Goal: Task Accomplishment & Management: Complete application form

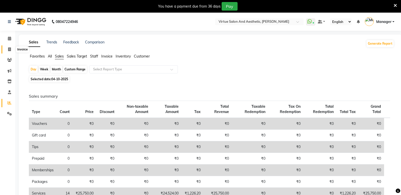
click at [7, 49] on span at bounding box center [9, 50] width 9 height 6
select select "service"
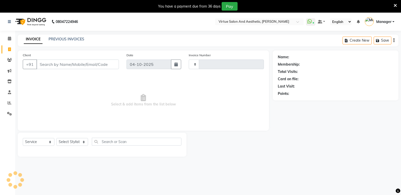
scroll to position [13, 0]
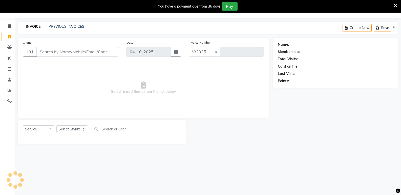
select select "4611"
type input "1318"
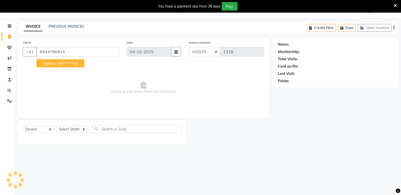
type input "9444796815"
click at [42, 174] on div "08047224946 Select Location × Virtue Salon And Aesthetic, Avadi WhatsApp Status…" at bounding box center [200, 97] width 401 height 195
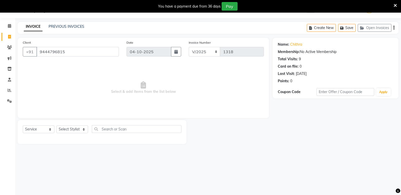
click at [42, 174] on div "08047224946 Select Location × Virtue Salon And Aesthetic, Avadi WhatsApp Status…" at bounding box center [200, 97] width 401 height 195
click at [64, 131] on select "Select Stylist ADMIN Ashwini ASWANI DIVYA Kanna keerthana Manager MONICA PRIYA …" at bounding box center [72, 130] width 32 height 8
select select "44177"
click at [56, 126] on select "Select Stylist ADMIN Ashwini ASWANI DIVYA Kanna keerthana Manager MONICA PRIYA …" at bounding box center [72, 130] width 32 height 8
click at [120, 128] on input "text" at bounding box center [136, 129] width 89 height 8
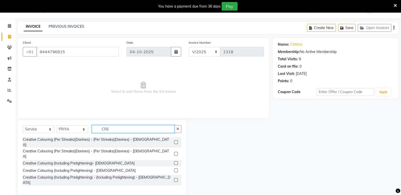
type input "CRE"
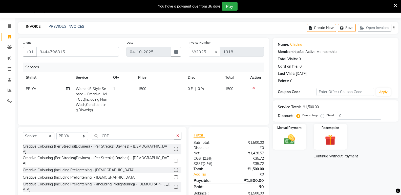
checkbox input "false"
click at [286, 138] on img at bounding box center [289, 139] width 18 height 13
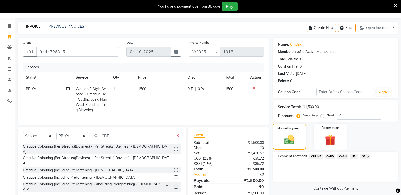
click at [317, 158] on span "ONLINE" at bounding box center [315, 157] width 13 height 6
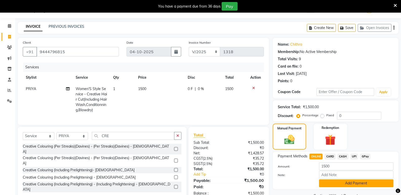
click at [323, 184] on button "Add Payment" at bounding box center [356, 184] width 74 height 8
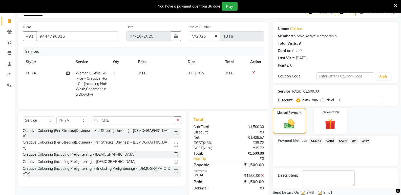
scroll to position [46, 0]
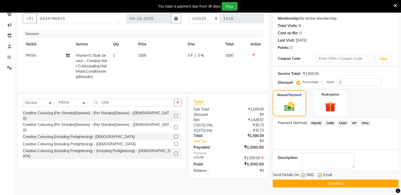
click at [323, 184] on button "Checkout" at bounding box center [335, 184] width 126 height 8
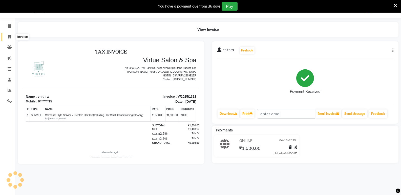
click at [7, 39] on span at bounding box center [9, 37] width 9 height 6
select select "service"
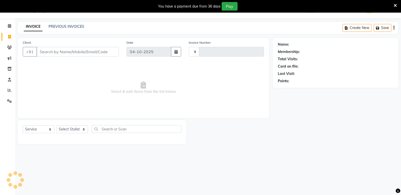
type input "1319"
select select "4611"
click at [49, 52] on input "Client" at bounding box center [77, 52] width 82 height 10
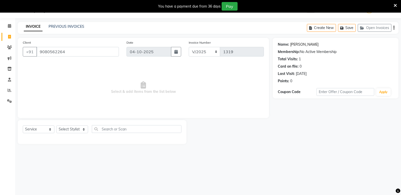
click at [291, 44] on link "Nancy" at bounding box center [304, 44] width 28 height 5
drag, startPoint x: 69, startPoint y: 52, endPoint x: 36, endPoint y: 55, distance: 33.3
click at [36, 55] on input "9080562264" at bounding box center [77, 52] width 82 height 10
paste input "8500991399"
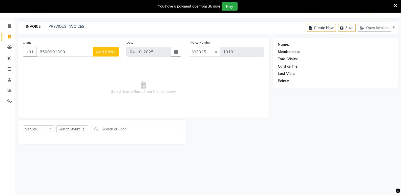
click at [103, 87] on span "Select & add items from the list below" at bounding box center [143, 88] width 241 height 51
drag, startPoint x: 54, startPoint y: 52, endPoint x: 38, endPoint y: 53, distance: 15.9
click at [38, 53] on input "8500991399" at bounding box center [64, 52] width 57 height 10
paste input "6380058316"
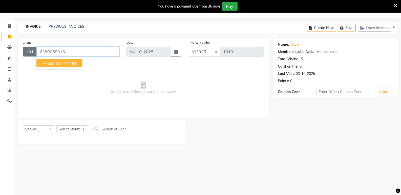
drag, startPoint x: 72, startPoint y: 52, endPoint x: 27, endPoint y: 54, distance: 44.8
click at [27, 54] on div "+91 6380058316 akash 63******16" at bounding box center [71, 52] width 96 height 10
paste input "7871516901"
click at [297, 45] on link "Moniksha" at bounding box center [297, 44] width 15 height 5
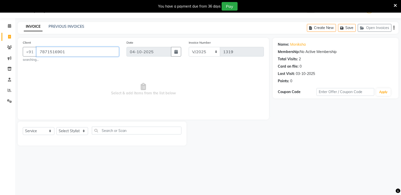
drag, startPoint x: 71, startPoint y: 52, endPoint x: 38, endPoint y: 55, distance: 32.7
click at [38, 55] on input "7871516901" at bounding box center [77, 52] width 82 height 10
paste input "6380058316"
click at [294, 44] on link "Akash" at bounding box center [295, 44] width 10 height 5
drag, startPoint x: 89, startPoint y: 50, endPoint x: 39, endPoint y: 56, distance: 49.8
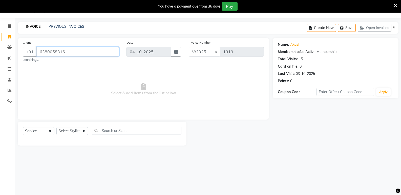
click at [39, 56] on input "6380058316" at bounding box center [77, 52] width 82 height 10
paste input "9952052712"
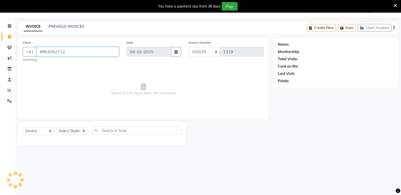
type input "9952052712"
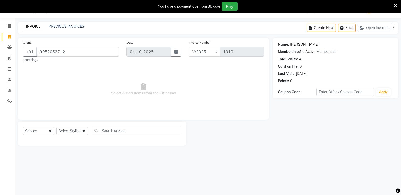
click at [296, 45] on link "Nivedha" at bounding box center [304, 44] width 28 height 5
click at [73, 24] on div "INVOICE PREVIOUS INVOICES Create New Save Open Invoices" at bounding box center [208, 28] width 380 height 12
click at [68, 23] on div "INVOICE PREVIOUS INVOICES Create New Save Open Invoices" at bounding box center [208, 28] width 380 height 12
click at [68, 27] on link "PREVIOUS INVOICES" at bounding box center [67, 26] width 36 height 5
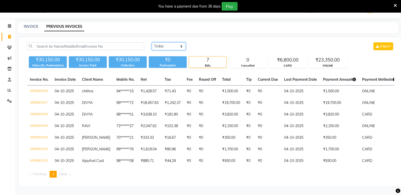
drag, startPoint x: 159, startPoint y: 46, endPoint x: 159, endPoint y: 49, distance: 2.8
click at [159, 46] on select "Today Yesterday Custom Range" at bounding box center [169, 46] width 34 height 8
select select "yesterday"
click at [152, 42] on select "Today Yesterday Custom Range" at bounding box center [169, 46] width 34 height 8
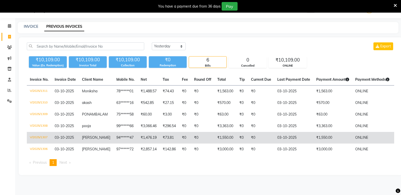
click at [306, 139] on td "03-10-2025" at bounding box center [293, 138] width 39 height 12
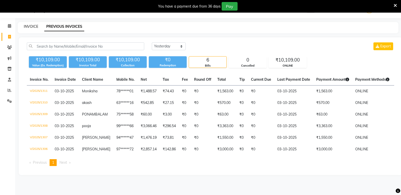
click at [33, 25] on link "INVOICE" at bounding box center [31, 26] width 14 height 5
select select "service"
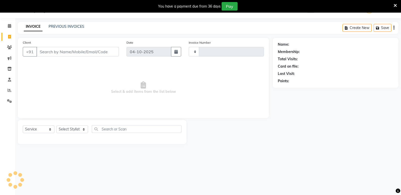
type input "1319"
select select "4611"
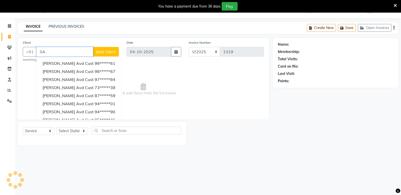
type input "S"
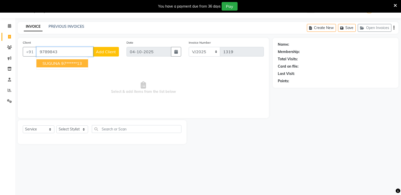
click at [55, 65] on span "SUGUNA" at bounding box center [51, 63] width 18 height 5
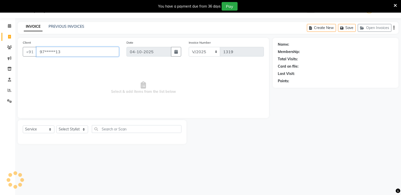
type input "97******13"
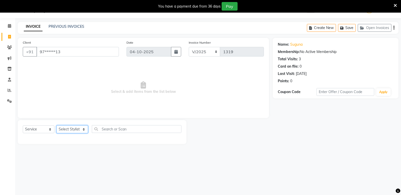
click at [75, 132] on select "Select Stylist ADMIN Ashwini ASWANI DIVYA Kanna keerthana Manager MONICA PRIYA …" at bounding box center [72, 130] width 32 height 8
select select "92936"
click at [56, 126] on select "Select Stylist ADMIN Ashwini ASWANI DIVYA Kanna keerthana Manager MONICA PRIYA …" at bounding box center [72, 130] width 32 height 8
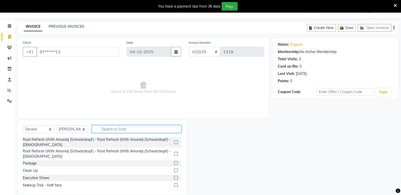
click at [107, 127] on input "text" at bounding box center [136, 129] width 89 height 8
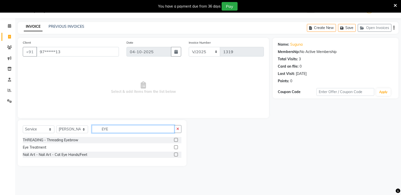
type input "EYE"
click at [177, 141] on label at bounding box center [176, 140] width 4 height 4
click at [177, 141] on input "checkbox" at bounding box center [175, 140] width 3 height 3
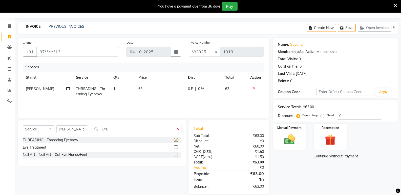
checkbox input "false"
click at [285, 142] on img at bounding box center [289, 139] width 18 height 13
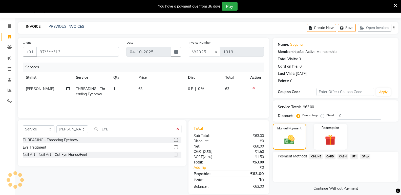
click at [343, 157] on span "CASH" at bounding box center [342, 157] width 11 height 6
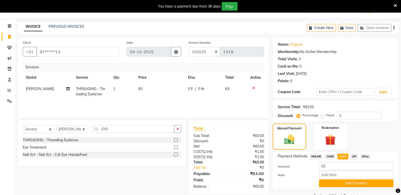
click at [144, 91] on td "63" at bounding box center [160, 91] width 50 height 17
select select "92936"
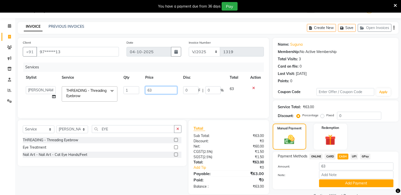
click at [158, 88] on input "63" at bounding box center [161, 90] width 32 height 8
type input "60"
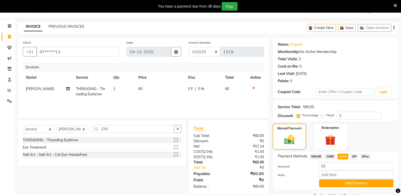
click at [225, 137] on div "Sub Total:" at bounding box center [209, 135] width 39 height 5
click at [339, 168] on input "63" at bounding box center [356, 167] width 74 height 8
click at [339, 156] on span "CASH" at bounding box center [342, 157] width 11 height 6
type input "60"
click at [341, 185] on button "Add Payment" at bounding box center [356, 184] width 74 height 8
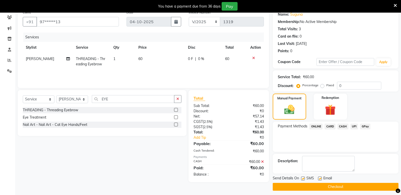
scroll to position [46, 0]
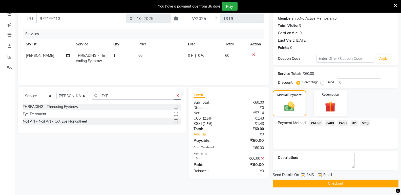
click at [285, 186] on button "Checkout" at bounding box center [335, 184] width 126 height 8
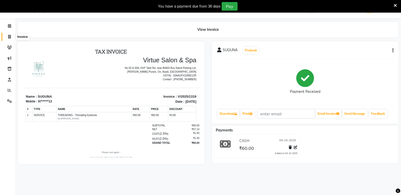
click at [6, 38] on span at bounding box center [9, 37] width 9 height 6
select select "service"
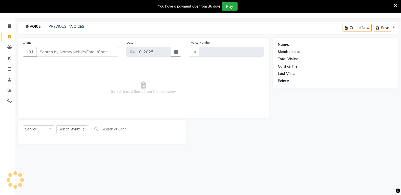
type input "1320"
select select "4611"
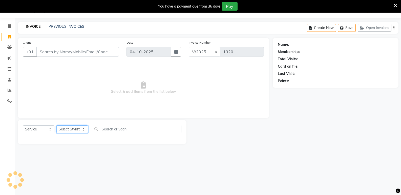
click at [73, 126] on select "Select Stylist" at bounding box center [72, 130] width 32 height 8
click at [71, 129] on select "Select Stylist" at bounding box center [72, 130] width 32 height 8
click at [68, 130] on select "Select Stylist ADMIN Ashwini ASWANI DIVYA Kanna keerthana Manager MONICA PRIYA …" at bounding box center [72, 130] width 32 height 8
select select "90679"
click at [56, 126] on select "Select Stylist ADMIN Ashwini ASWANI DIVYA Kanna keerthana Manager MONICA PRIYA …" at bounding box center [72, 130] width 32 height 8
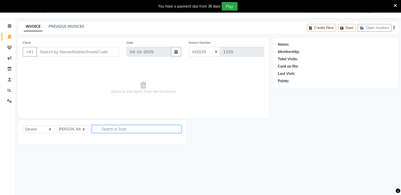
click at [106, 130] on input "text" at bounding box center [136, 129] width 89 height 8
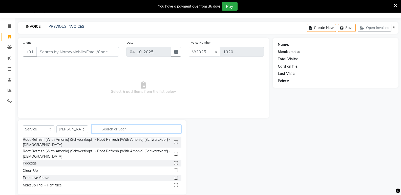
click at [107, 126] on input "text" at bounding box center [136, 129] width 89 height 8
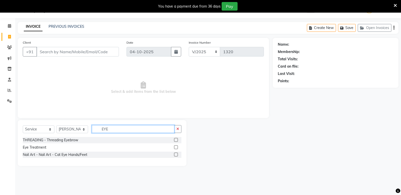
type input "EYE"
click at [177, 138] on div at bounding box center [177, 140] width 7 height 6
click at [176, 140] on label at bounding box center [176, 140] width 4 height 4
click at [176, 140] on input "checkbox" at bounding box center [175, 140] width 3 height 3
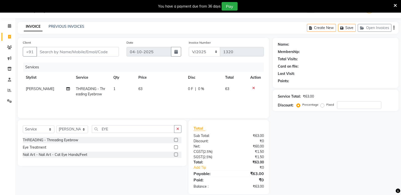
checkbox input "false"
click at [152, 98] on td "63" at bounding box center [160, 91] width 50 height 17
select select "90679"
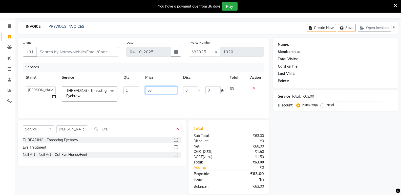
click at [158, 88] on input "63" at bounding box center [161, 90] width 32 height 8
type input "6"
type input "60"
click at [235, 177] on div "₹0" at bounding box center [247, 180] width 39 height 6
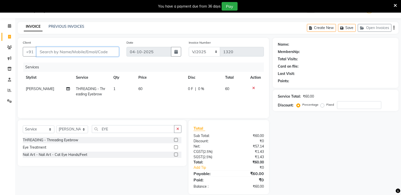
click at [79, 51] on input "Client" at bounding box center [77, 52] width 82 height 10
type input "9"
type input "0"
type input "9884579109"
click at [103, 51] on span "Add Client" at bounding box center [106, 51] width 20 height 5
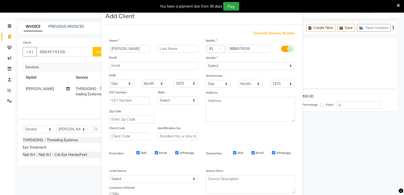
type input "SELVEI"
click at [255, 67] on select "Select Male Female Other Prefer Not To Say" at bounding box center [250, 66] width 89 height 8
select select "[DEMOGRAPHIC_DATA]"
click at [206, 62] on select "Select Male Female Other Prefer Not To Say" at bounding box center [250, 66] width 89 height 8
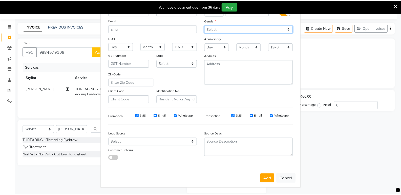
scroll to position [38, 0]
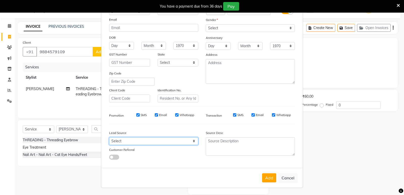
click at [150, 143] on select "Select Walk-in Referral Internet Friend Word of Mouth Advertisement Facebook Ju…" at bounding box center [153, 141] width 89 height 8
select select "31236"
click at [109, 137] on select "Select Walk-in Referral Internet Friend Word of Mouth Advertisement Facebook Ju…" at bounding box center [153, 141] width 89 height 8
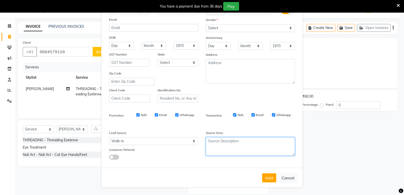
click at [216, 148] on textarea at bounding box center [250, 146] width 89 height 18
type textarea "NEW"
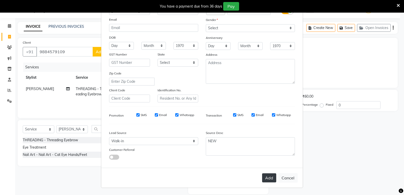
click at [272, 179] on button "Add" at bounding box center [269, 178] width 14 height 9
type input "98******09"
select select
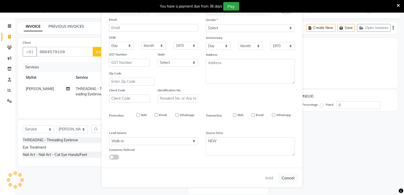
select select
checkbox input "false"
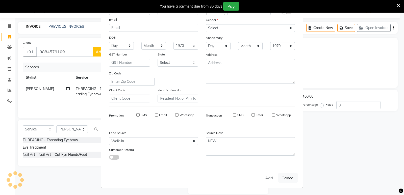
checkbox input "false"
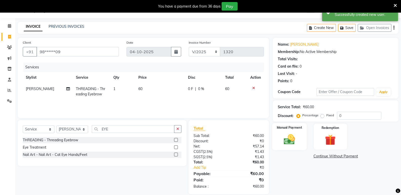
click at [289, 140] on img at bounding box center [289, 139] width 18 height 13
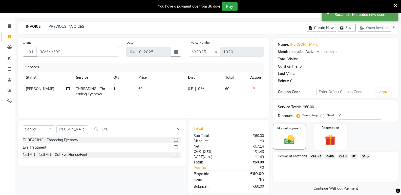
click at [318, 156] on span "ONLINE" at bounding box center [315, 157] width 13 height 6
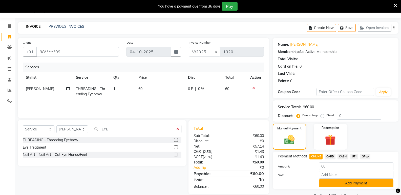
click at [325, 184] on button "Add Payment" at bounding box center [356, 184] width 74 height 8
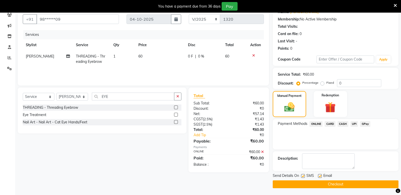
scroll to position [46, 0]
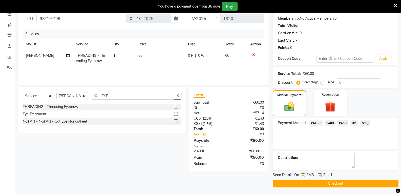
click at [312, 182] on button "Checkout" at bounding box center [335, 184] width 126 height 8
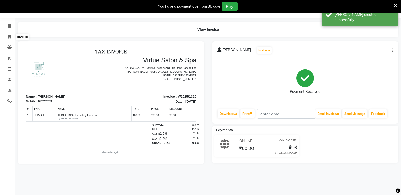
click at [8, 37] on icon at bounding box center [9, 37] width 3 height 4
select select "service"
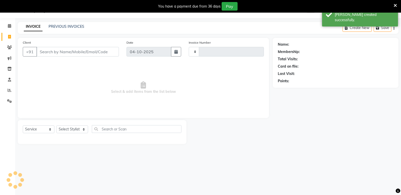
type input "1321"
select select "4611"
click at [62, 29] on link "PREVIOUS INVOICES" at bounding box center [67, 26] width 36 height 5
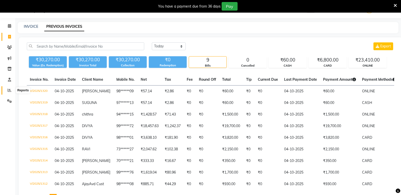
click at [10, 91] on icon at bounding box center [10, 90] width 4 height 4
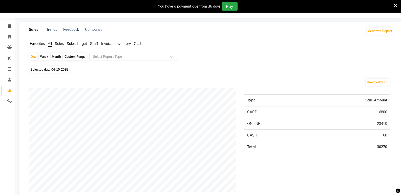
click at [58, 44] on span "Sales" at bounding box center [59, 43] width 9 height 5
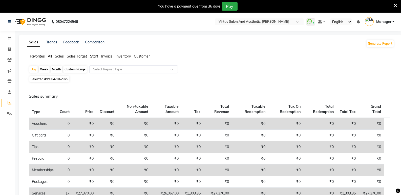
click at [92, 57] on span "Staff" at bounding box center [94, 56] width 8 height 5
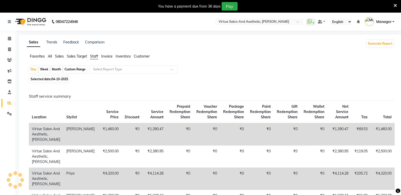
click at [60, 55] on span "Sales" at bounding box center [59, 56] width 9 height 5
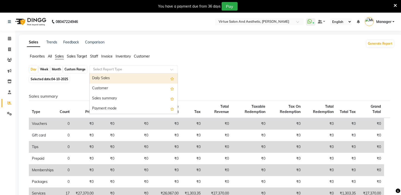
click at [111, 72] on div "Select Report Type" at bounding box center [133, 69] width 88 height 8
click at [111, 76] on div "Daily Sales" at bounding box center [133, 79] width 88 height 10
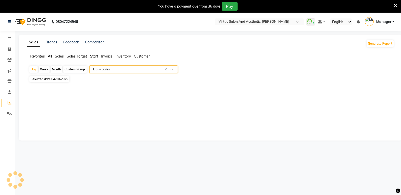
select select "full_report"
select select "csv"
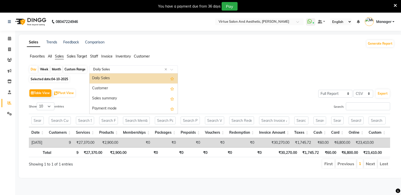
click at [128, 71] on input "text" at bounding box center [128, 69] width 73 height 5
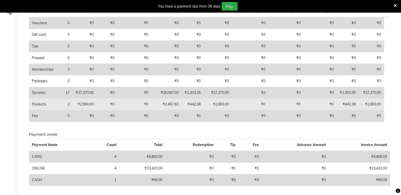
scroll to position [101, 0]
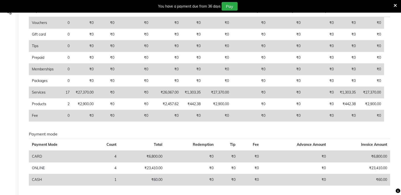
click at [217, 127] on div "Sales summary Type Count Price Discount Non-taxable Amount Taxable Amount Tax T…" at bounding box center [209, 91] width 361 height 197
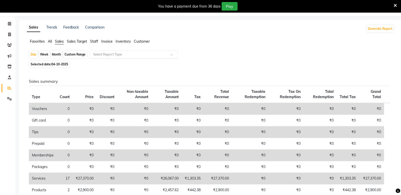
scroll to position [0, 0]
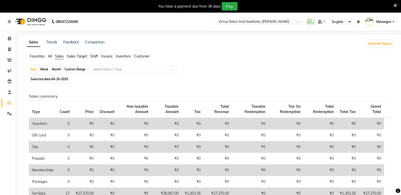
click at [204, 81] on div "Selected date: 04-10-2025" at bounding box center [211, 79] width 365 height 5
click at [13, 52] on span at bounding box center [9, 50] width 9 height 6
select select "service"
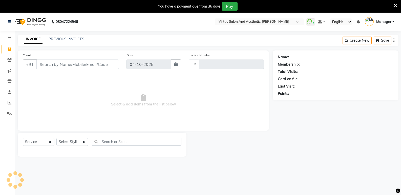
scroll to position [13, 0]
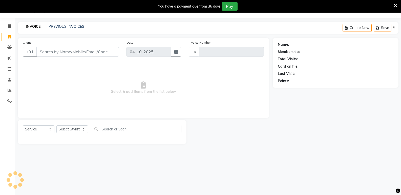
type input "1321"
select select "4611"
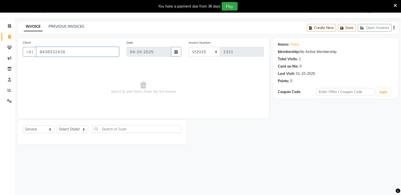
drag, startPoint x: 63, startPoint y: 53, endPoint x: 39, endPoint y: 57, distance: 24.1
click at [39, 57] on div "Client +91 8438332418" at bounding box center [71, 50] width 104 height 21
paste input "9710677032"
type input "9710677032"
drag, startPoint x: 69, startPoint y: 52, endPoint x: 39, endPoint y: 53, distance: 29.8
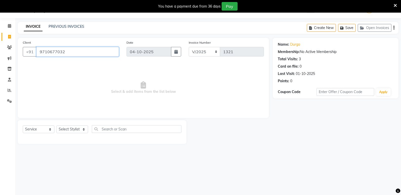
click at [39, 53] on input "9710677032" at bounding box center [77, 52] width 82 height 10
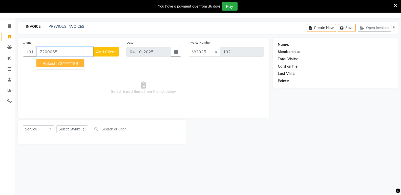
click at [53, 65] on span "rakesh" at bounding box center [49, 63] width 14 height 5
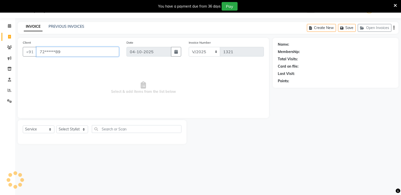
type input "72******89"
select select "1: Object"
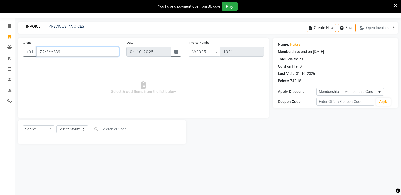
click at [87, 56] on input "72******89" at bounding box center [77, 52] width 82 height 10
type input "7"
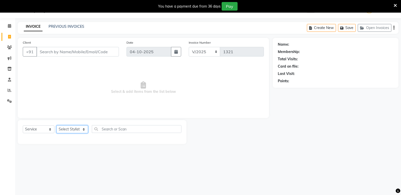
click at [73, 130] on select "Select Stylist ADMIN Ashwini ASWANI DIVYA Kanna keerthana Manager MONICA PRIYA …" at bounding box center [72, 130] width 32 height 8
click at [103, 54] on input "Client" at bounding box center [77, 52] width 82 height 10
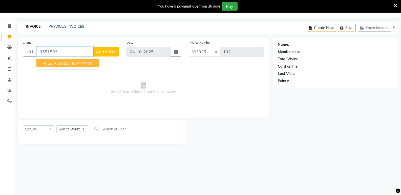
click at [60, 65] on span "Priya Avd Cust" at bounding box center [56, 63] width 28 height 5
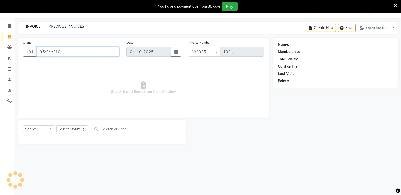
type input "95******10"
select select "1: Object"
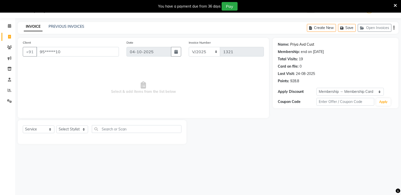
click at [301, 44] on link "Priya Avd Cust" at bounding box center [302, 44] width 24 height 5
drag, startPoint x: 73, startPoint y: 53, endPoint x: 40, endPoint y: 54, distance: 32.9
click at [40, 54] on input "95******10" at bounding box center [77, 52] width 82 height 10
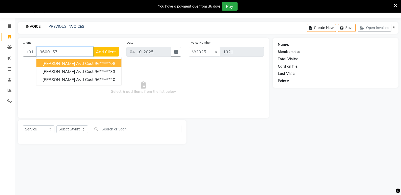
drag, startPoint x: 63, startPoint y: 50, endPoint x: 40, endPoint y: 53, distance: 23.2
click at [40, 53] on input "9600157" at bounding box center [64, 52] width 57 height 10
paste input "840206868"
type input "9840206868"
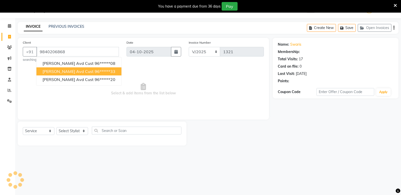
select select "1: Object"
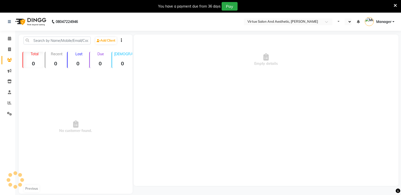
select select "en"
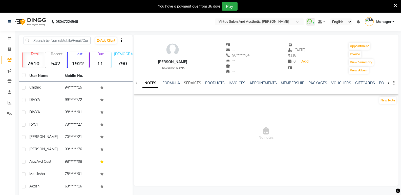
click at [194, 82] on link "SERVICES" at bounding box center [192, 83] width 17 height 5
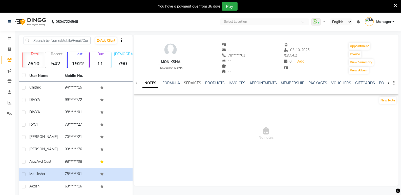
click at [193, 83] on link "SERVICES" at bounding box center [192, 83] width 17 height 5
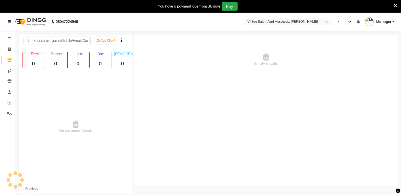
select select "en"
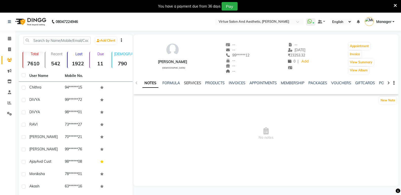
click at [189, 81] on link "SERVICES" at bounding box center [192, 83] width 17 height 5
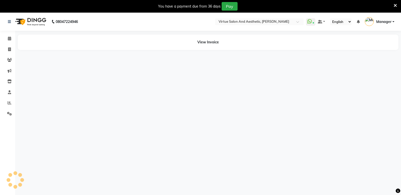
select select "en"
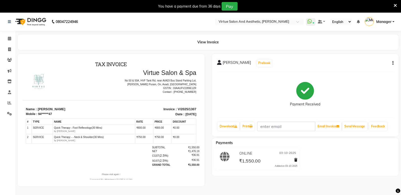
click at [236, 59] on div "SANTHOSH Prebook" at bounding box center [244, 63] width 55 height 8
click at [217, 65] on icon at bounding box center [219, 62] width 5 height 5
click at [219, 65] on icon at bounding box center [219, 62] width 5 height 5
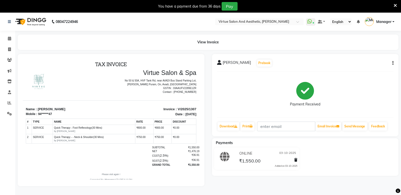
click at [394, 64] on div "SANTHOSH Prebook Payment Received Download Print Email Invoice Send Message Fee…" at bounding box center [305, 95] width 187 height 82
click at [392, 63] on icon "button" at bounding box center [392, 63] width 1 height 0
click at [126, 42] on div "View Invoice" at bounding box center [208, 42] width 380 height 15
click at [40, 108] on p "Name : SANTHOSH" at bounding box center [67, 109] width 82 height 5
click at [47, 111] on p "Name : SANTHOSH" at bounding box center [67, 109] width 82 height 5
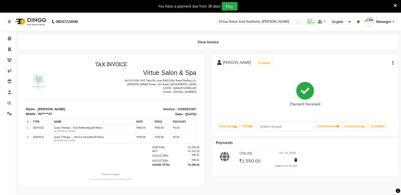
drag, startPoint x: 47, startPoint y: 111, endPoint x: 160, endPoint y: 108, distance: 113.3
click at [160, 108] on p "Invoice : V/2025/1307" at bounding box center [155, 109] width 82 height 5
click at [228, 158] on icon at bounding box center [225, 157] width 10 height 10
click at [48, 109] on p "Name : SANTHOSH" at bounding box center [67, 109] width 82 height 5
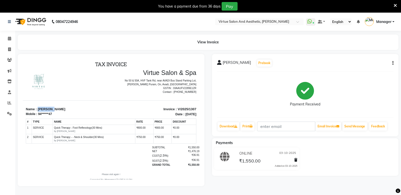
click at [48, 109] on p "Name : SANTHOSH" at bounding box center [67, 109] width 82 height 5
drag, startPoint x: 56, startPoint y: 107, endPoint x: 39, endPoint y: 109, distance: 17.3
click at [39, 109] on p "Name : SANTHOSH" at bounding box center [67, 109] width 82 height 5
copy p "SANTHOSH"
